Goal: Information Seeking & Learning: Learn about a topic

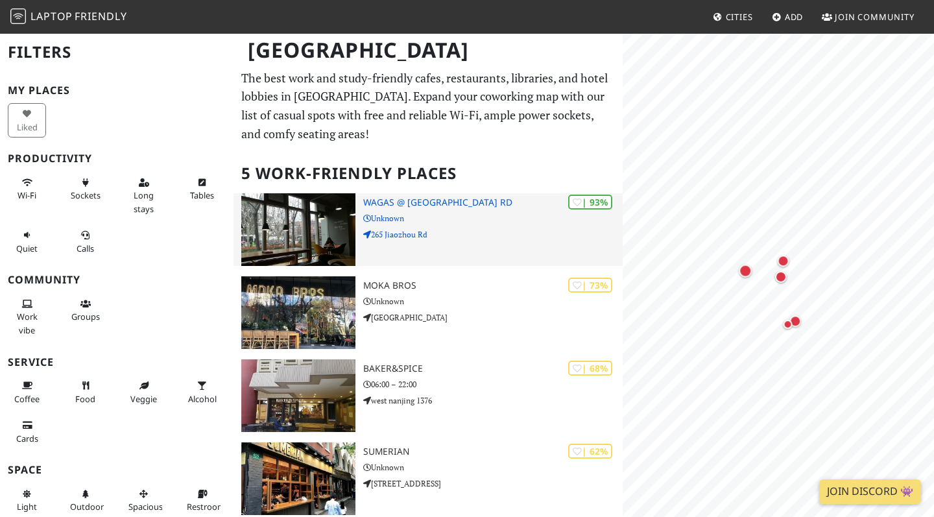
scroll to position [23, 0]
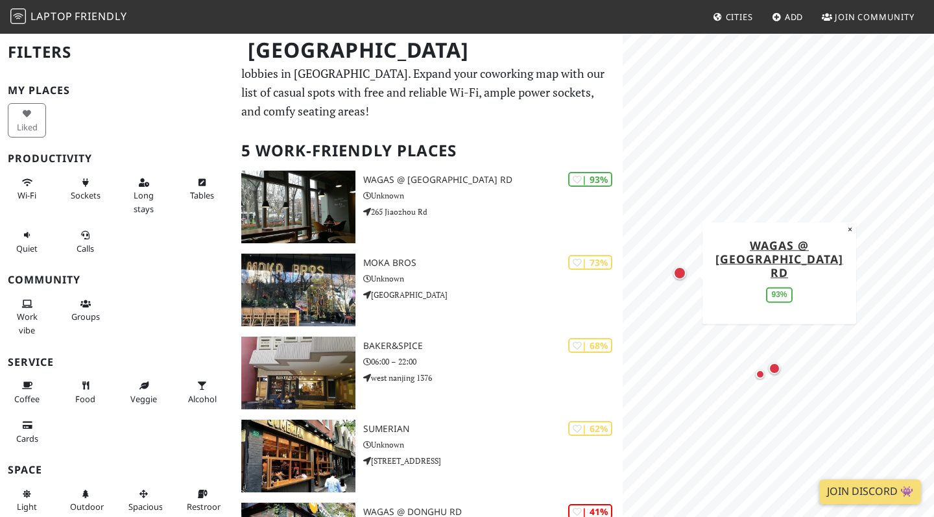
click at [682, 275] on div "Map marker" at bounding box center [679, 273] width 13 height 13
click at [776, 376] on div "Map marker" at bounding box center [774, 368] width 17 height 17
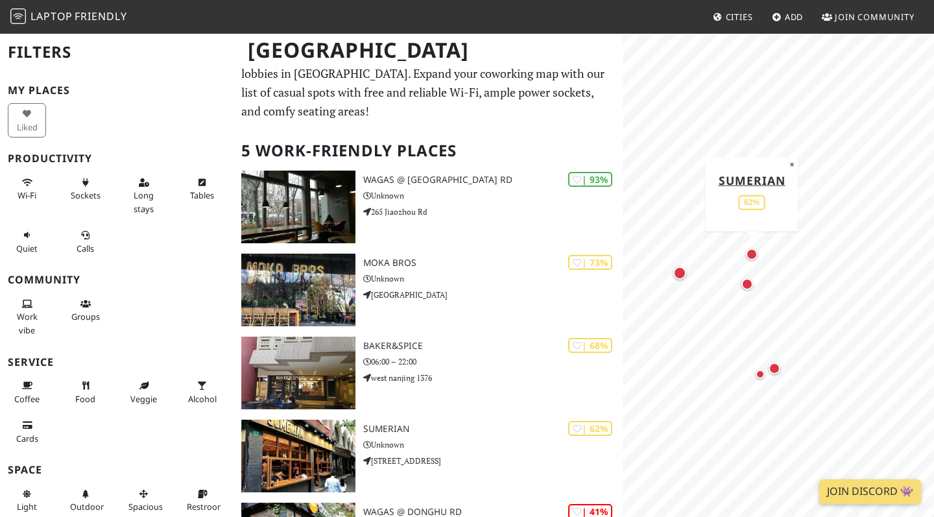
click at [751, 253] on div "Map marker" at bounding box center [752, 254] width 12 height 12
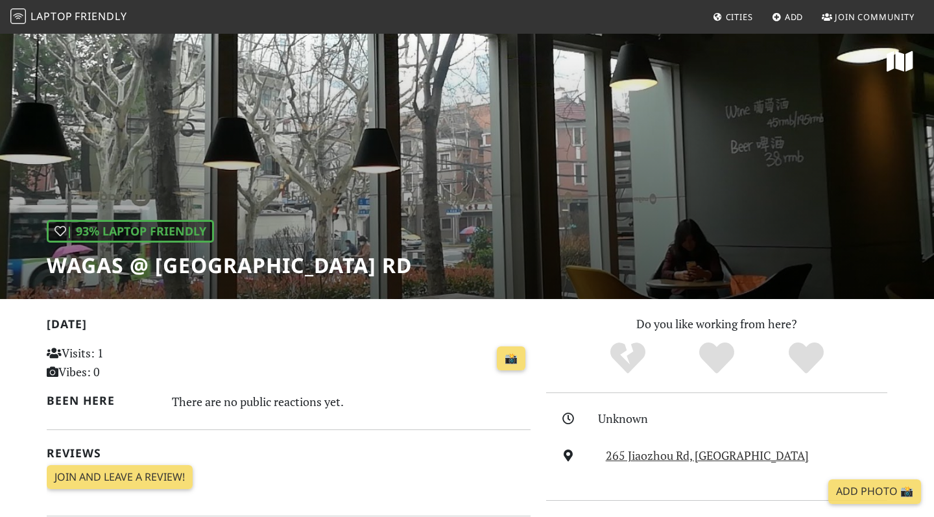
scroll to position [3, 0]
drag, startPoint x: 313, startPoint y: 257, endPoint x: 374, endPoint y: 261, distance: 61.7
click at [374, 261] on div "| 93% Laptop Friendly Wagas @ Jiaozhou Rd" at bounding box center [467, 164] width 934 height 270
drag, startPoint x: 49, startPoint y: 268, endPoint x: 302, endPoint y: 267, distance: 252.9
click at [302, 267] on h1 "Wagas @ [GEOGRAPHIC_DATA] Rd" at bounding box center [229, 265] width 365 height 25
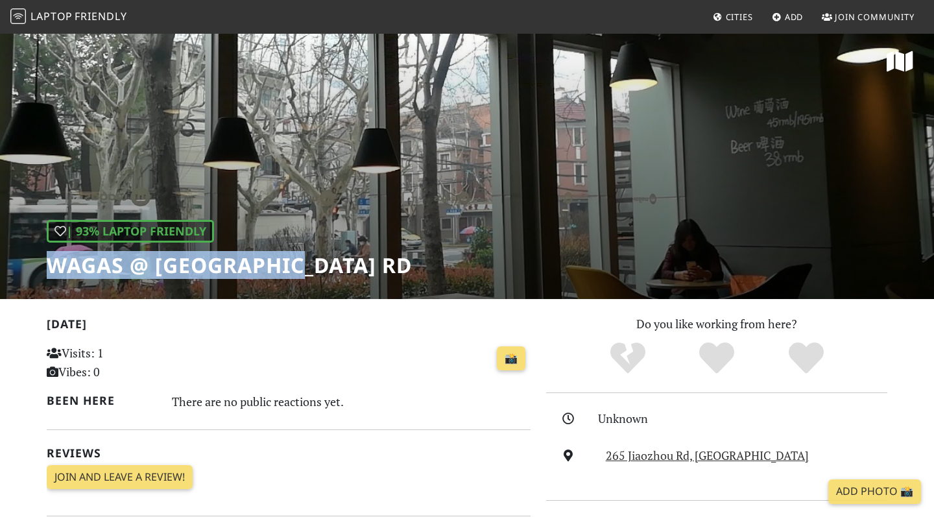
click at [302, 267] on h1 "Wagas @ [GEOGRAPHIC_DATA] Rd" at bounding box center [229, 265] width 365 height 25
drag, startPoint x: 302, startPoint y: 267, endPoint x: 53, endPoint y: 267, distance: 248.4
click at [53, 267] on h1 "Wagas @ [GEOGRAPHIC_DATA] Rd" at bounding box center [229, 265] width 365 height 25
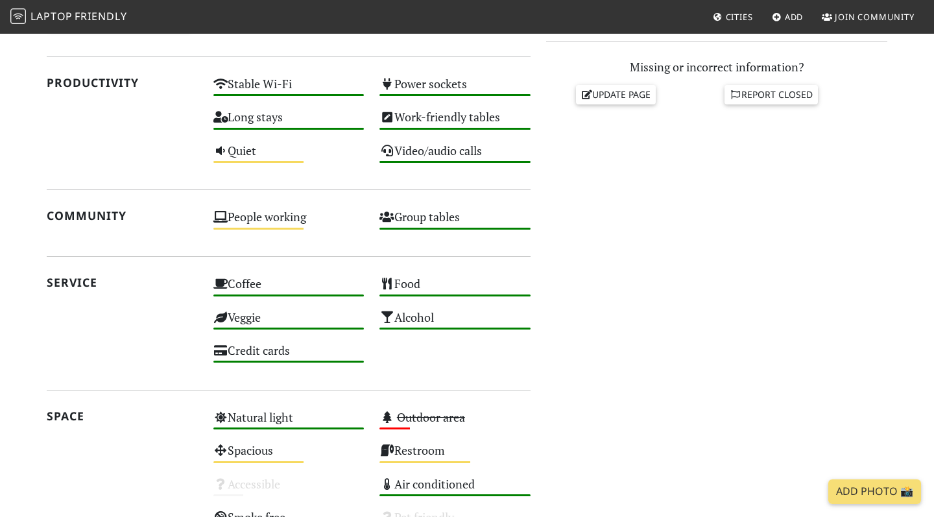
scroll to position [443, 0]
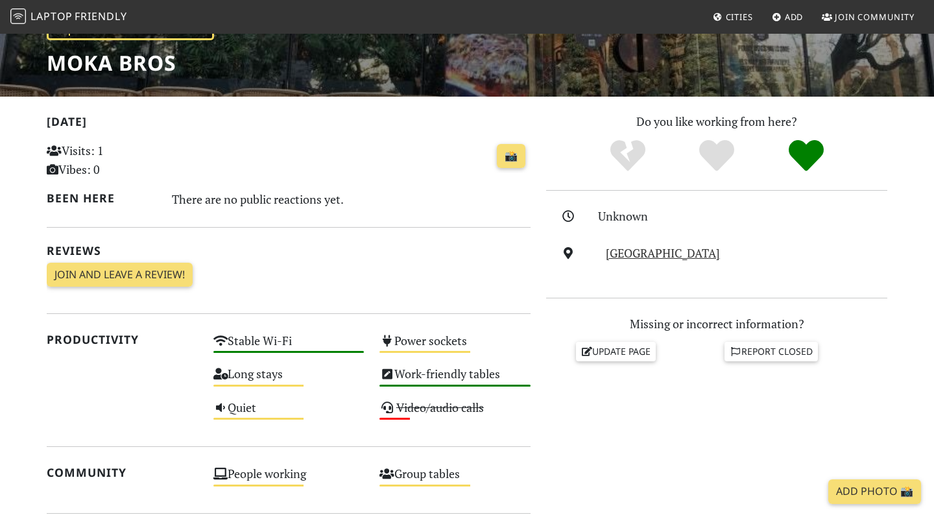
scroll to position [223, 0]
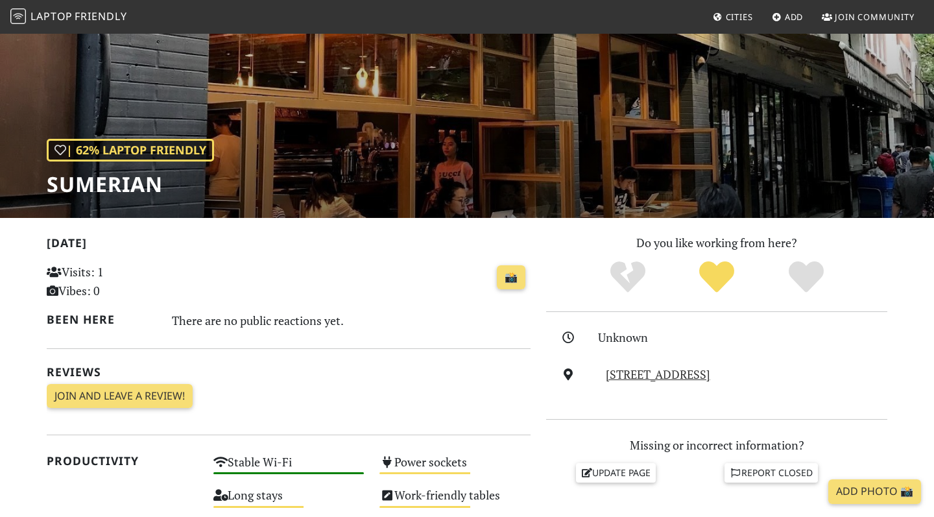
scroll to position [328, 0]
